Goal: Use online tool/utility

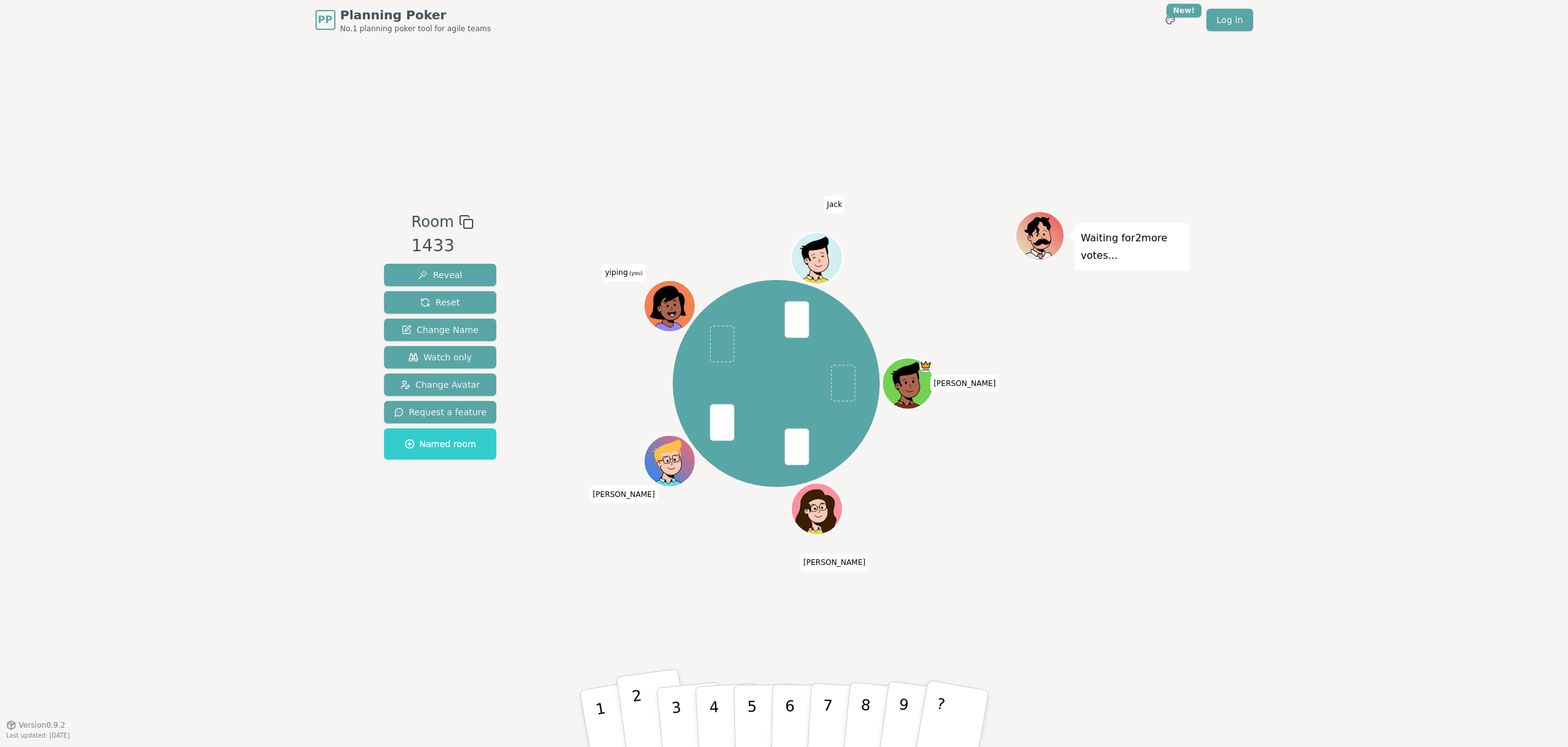
drag, startPoint x: 651, startPoint y: 717, endPoint x: 641, endPoint y: 719, distance: 10.2
click at [641, 719] on button "2" at bounding box center [653, 718] width 74 height 101
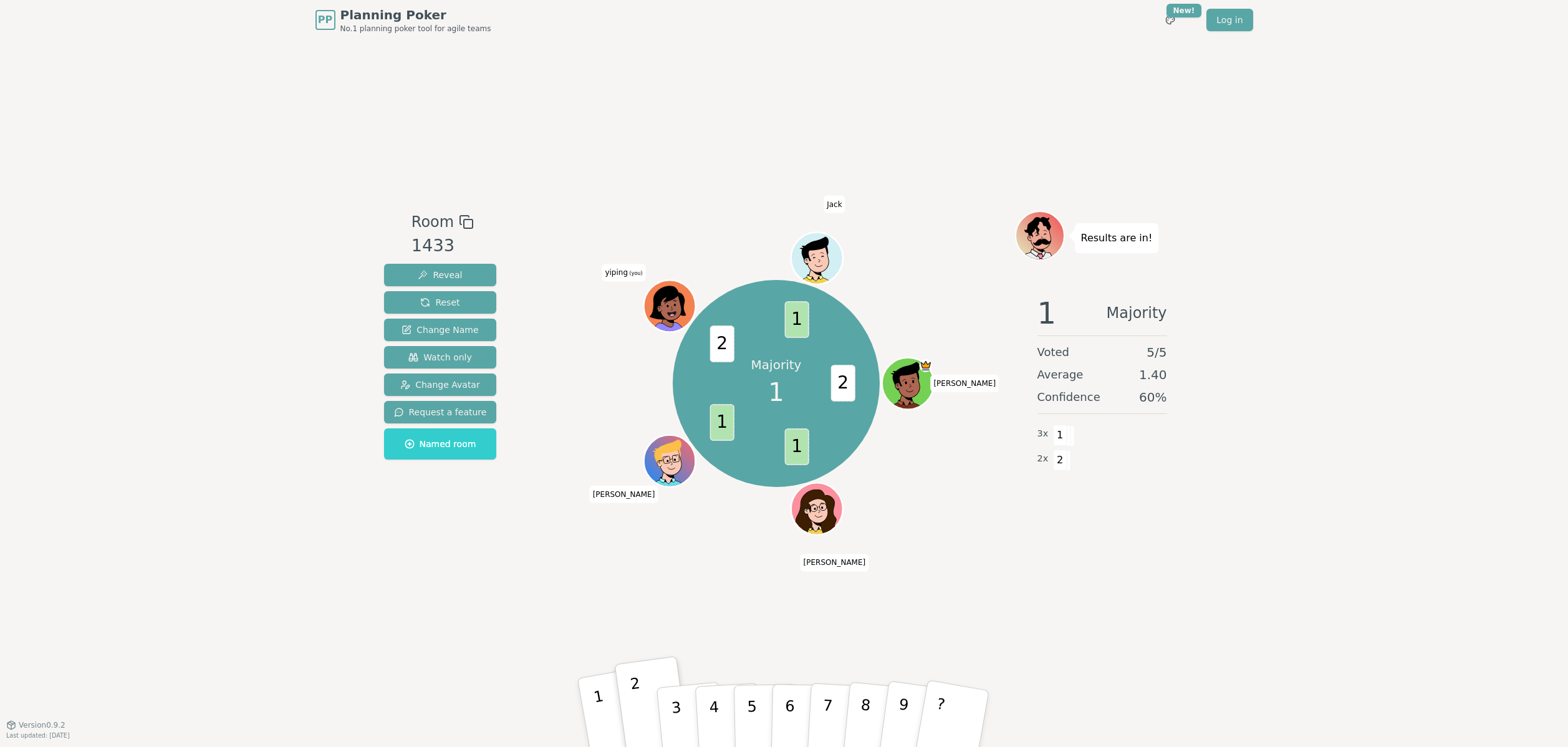
click at [604, 716] on button "1" at bounding box center [616, 719] width 78 height 103
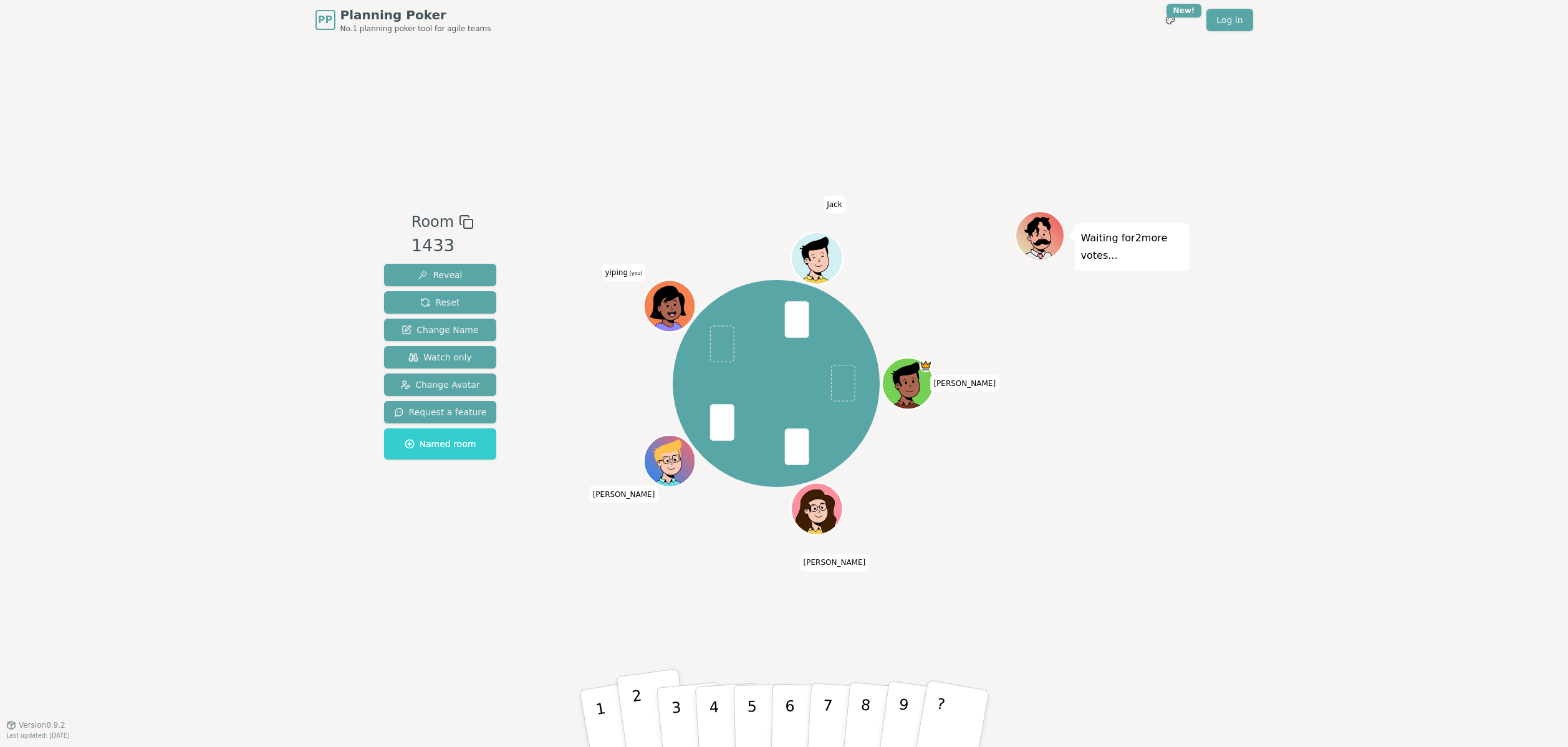
click at [638, 709] on p "2" at bounding box center [640, 719] width 19 height 68
click at [673, 719] on p "3" at bounding box center [677, 719] width 16 height 68
click at [680, 703] on button "3" at bounding box center [690, 719] width 71 height 99
click at [680, 708] on p "3" at bounding box center [677, 719] width 16 height 68
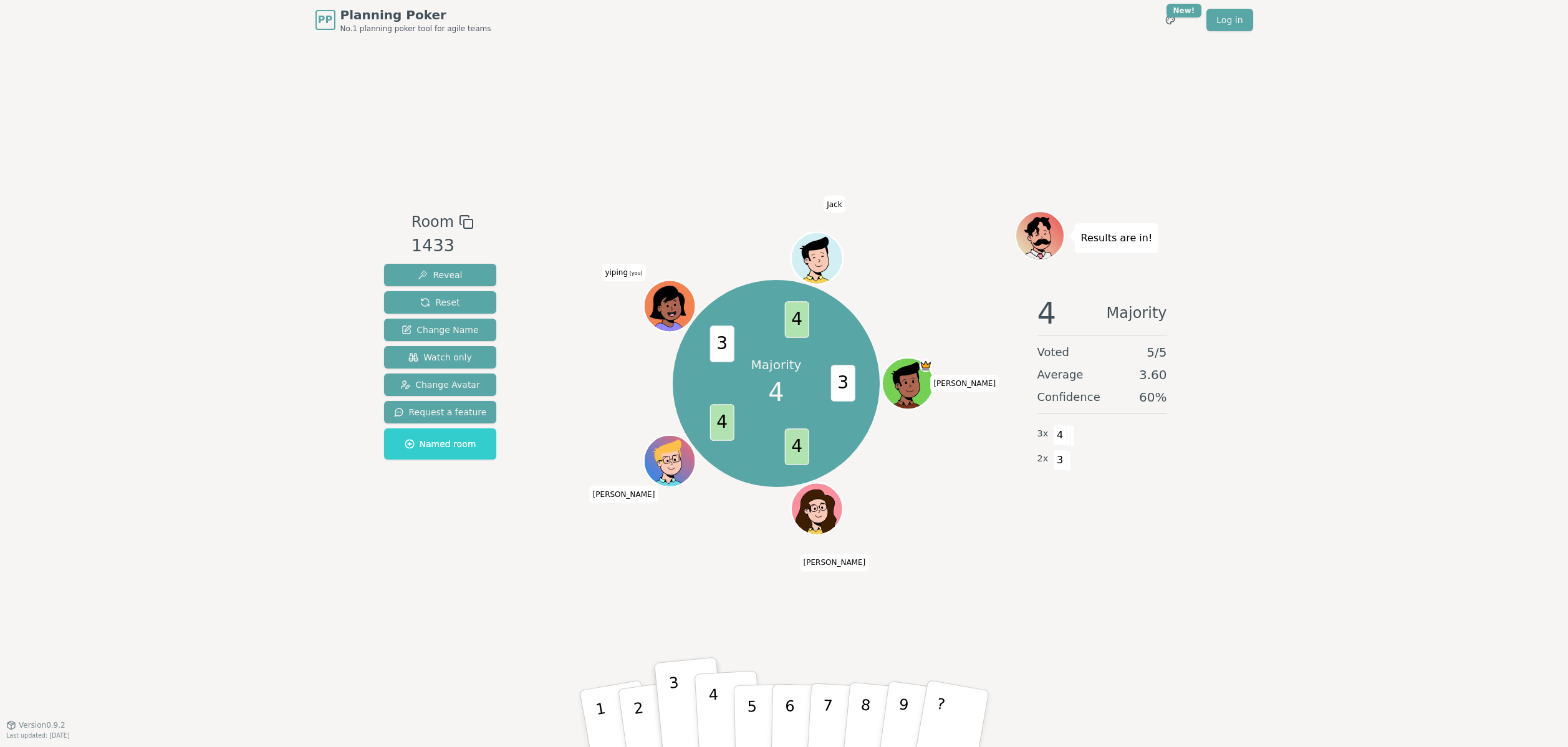
click at [711, 726] on p "4" at bounding box center [715, 719] width 14 height 68
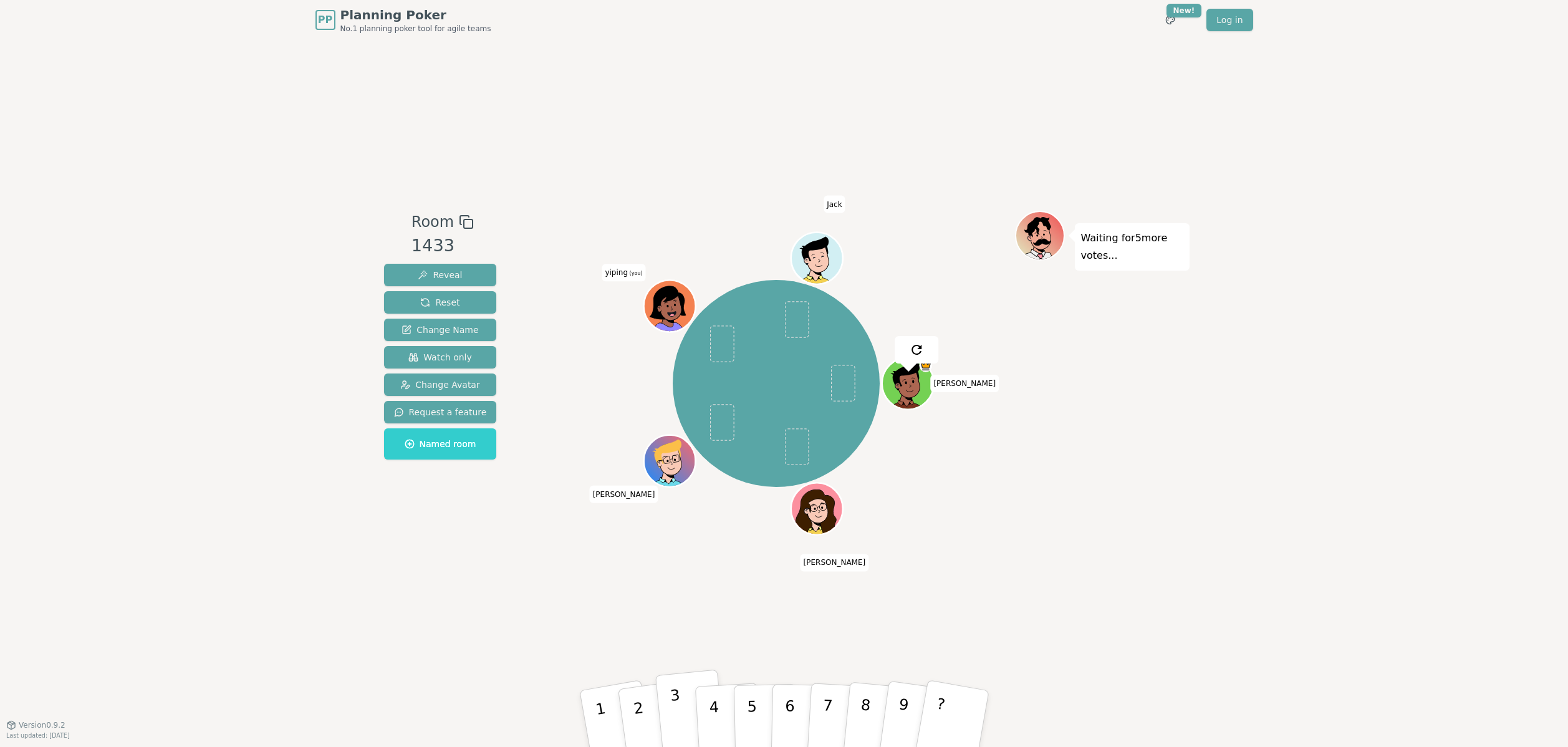
click at [677, 693] on p "3" at bounding box center [677, 719] width 16 height 68
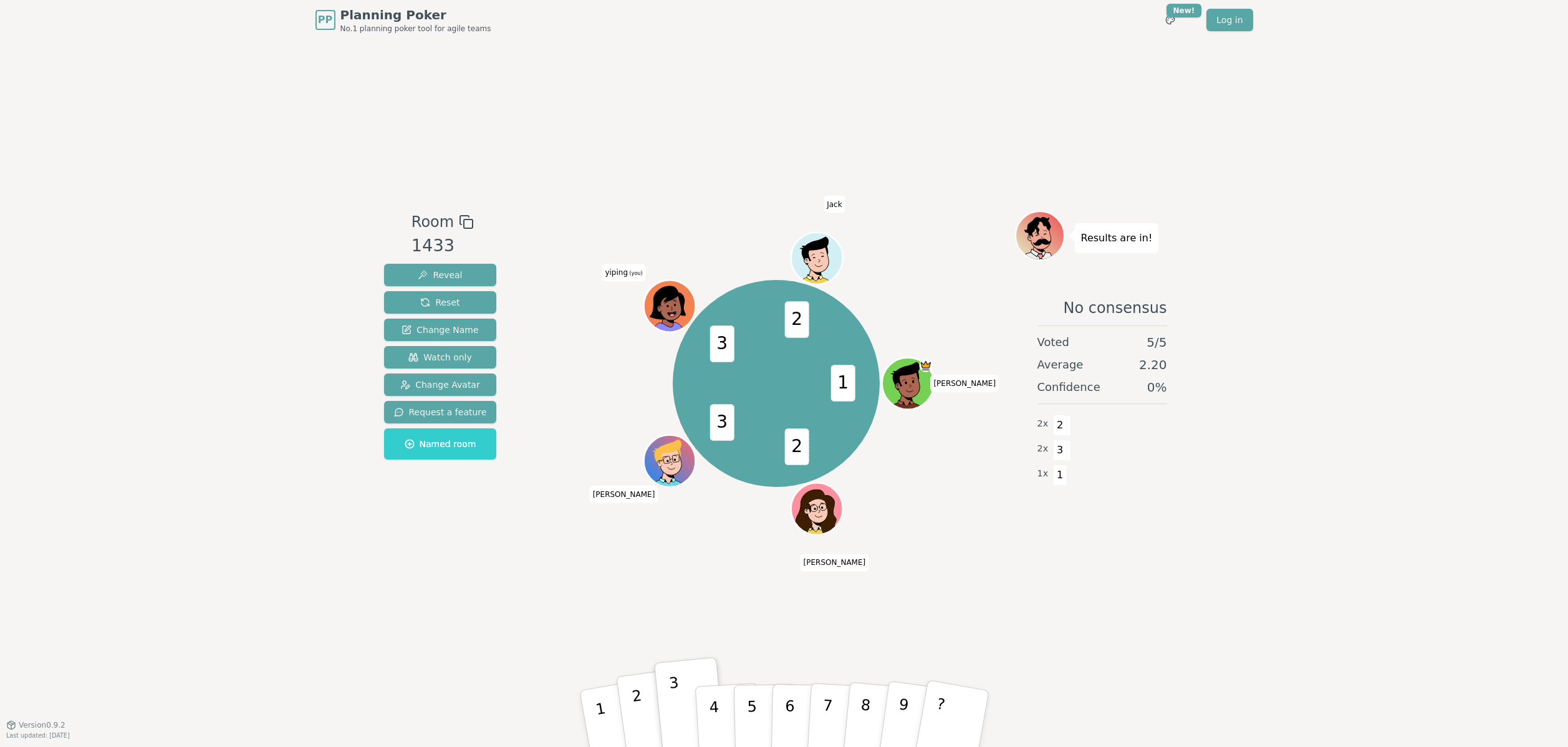
click at [638, 719] on p "2" at bounding box center [640, 719] width 19 height 68
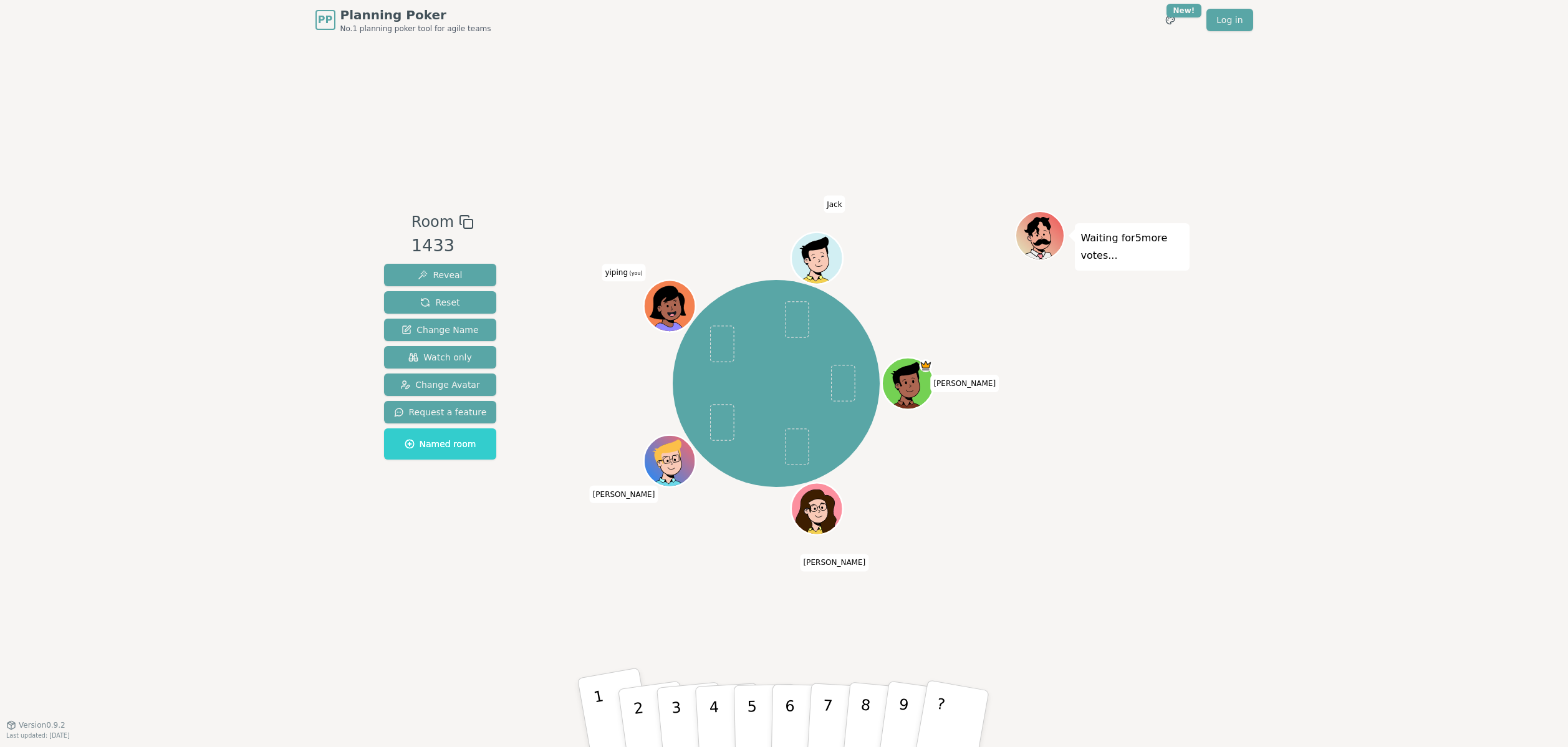
click at [594, 713] on button "1" at bounding box center [616, 719] width 78 height 103
click at [605, 701] on button "1" at bounding box center [616, 719] width 78 height 103
click at [636, 709] on p "2" at bounding box center [640, 719] width 19 height 68
click at [988, 468] on div "[PERSON_NAME] [PERSON_NAME] [PERSON_NAME] (you) [PERSON_NAME]" at bounding box center [777, 383] width 477 height 300
click at [640, 698] on p "2" at bounding box center [640, 719] width 19 height 68
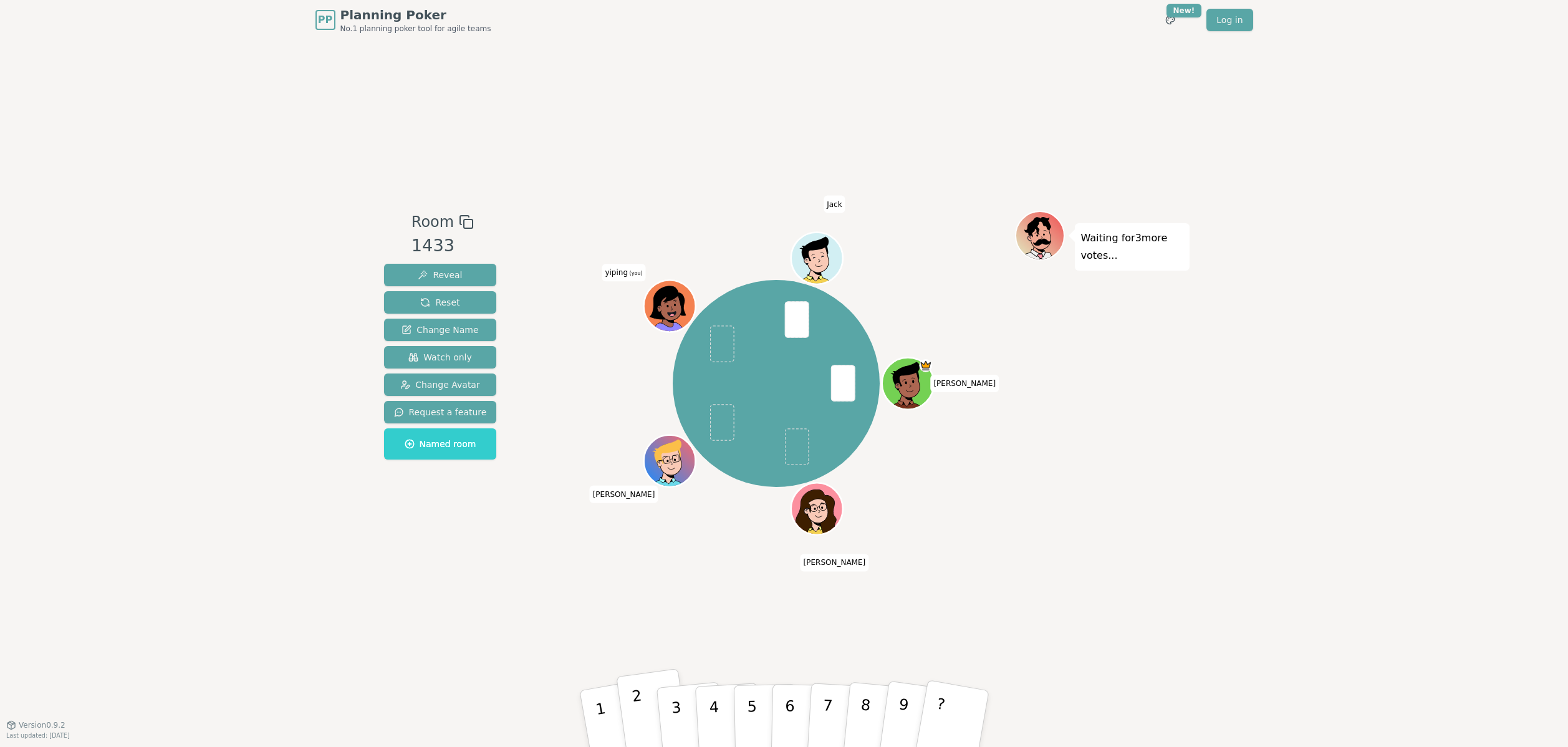
click at [629, 719] on button "2" at bounding box center [653, 718] width 74 height 101
